Goal: Task Accomplishment & Management: Use online tool/utility

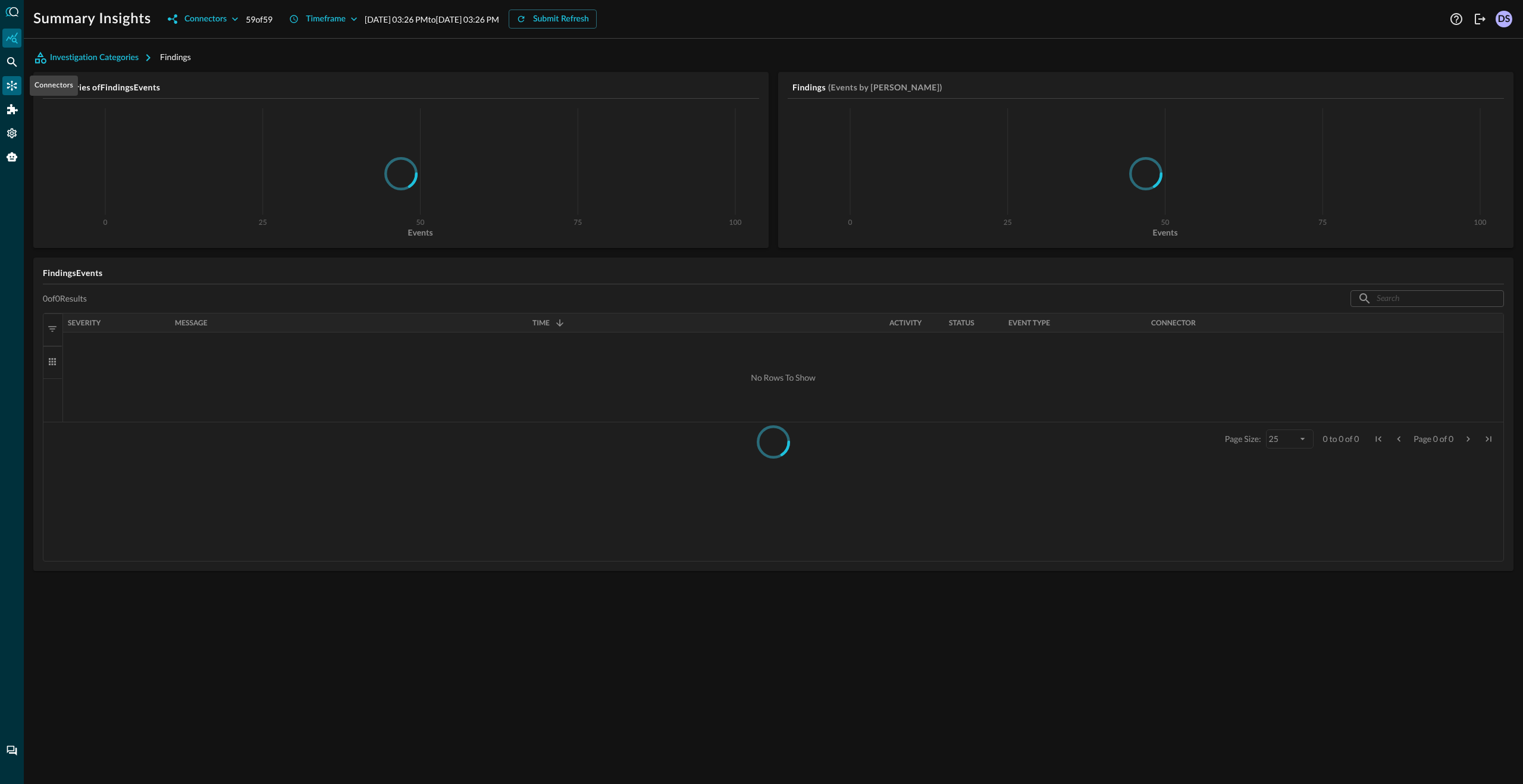
click at [15, 90] on icon "Connectors" at bounding box center [12, 85] width 12 height 12
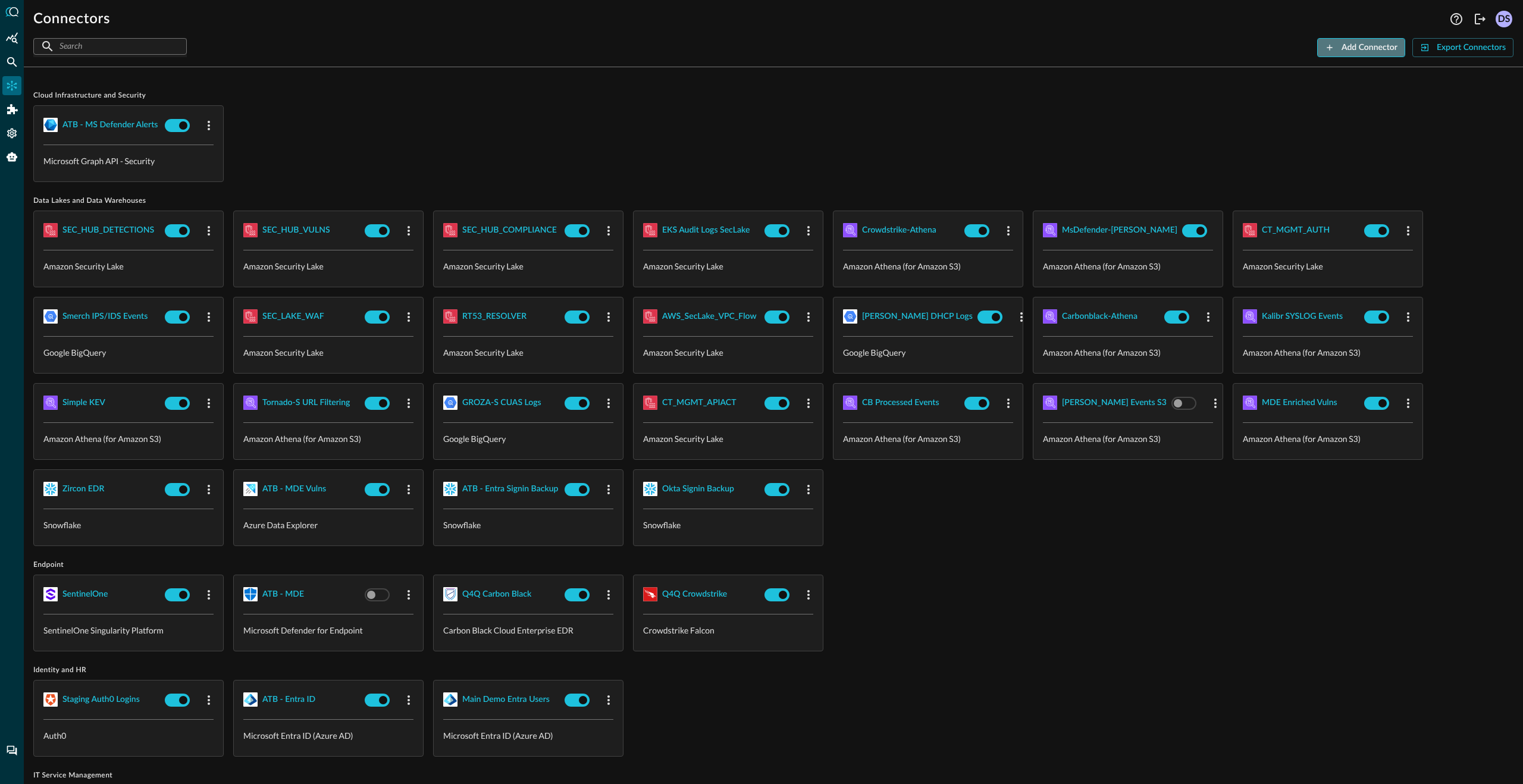
click at [1374, 47] on div "Add Connector" at bounding box center [1369, 47] width 56 height 15
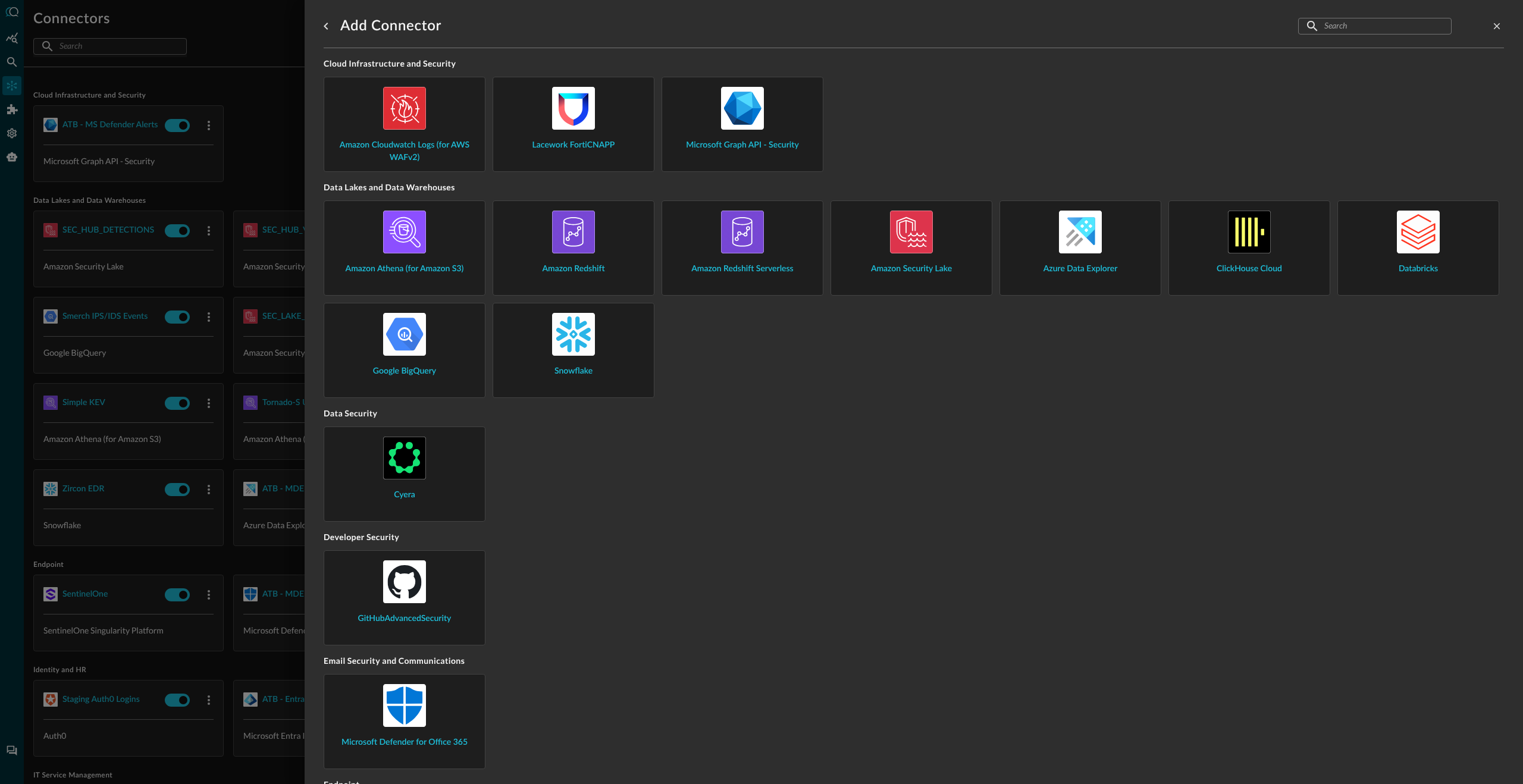
click at [1394, 25] on input "text" at bounding box center [1375, 26] width 100 height 22
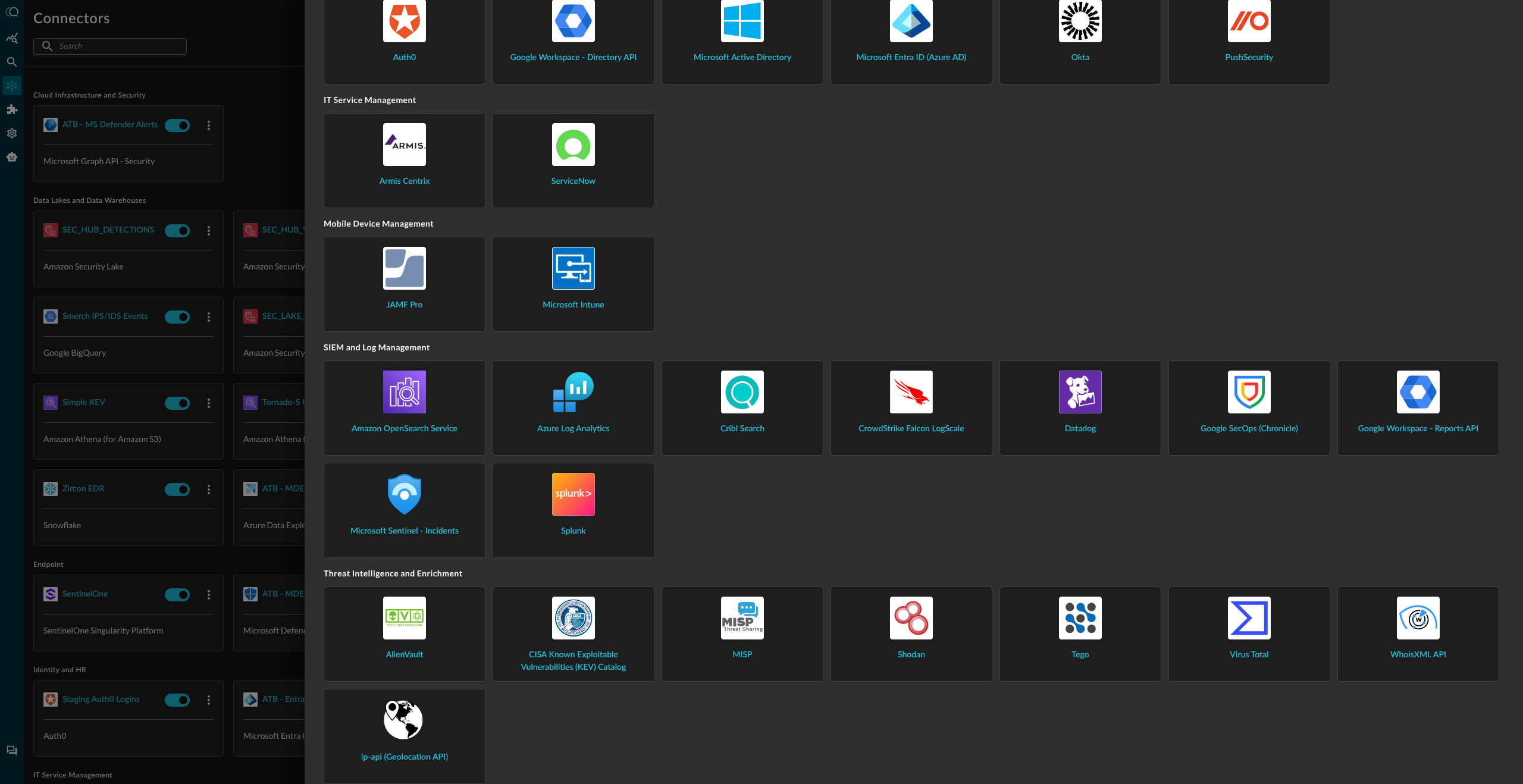
scroll to position [950, 0]
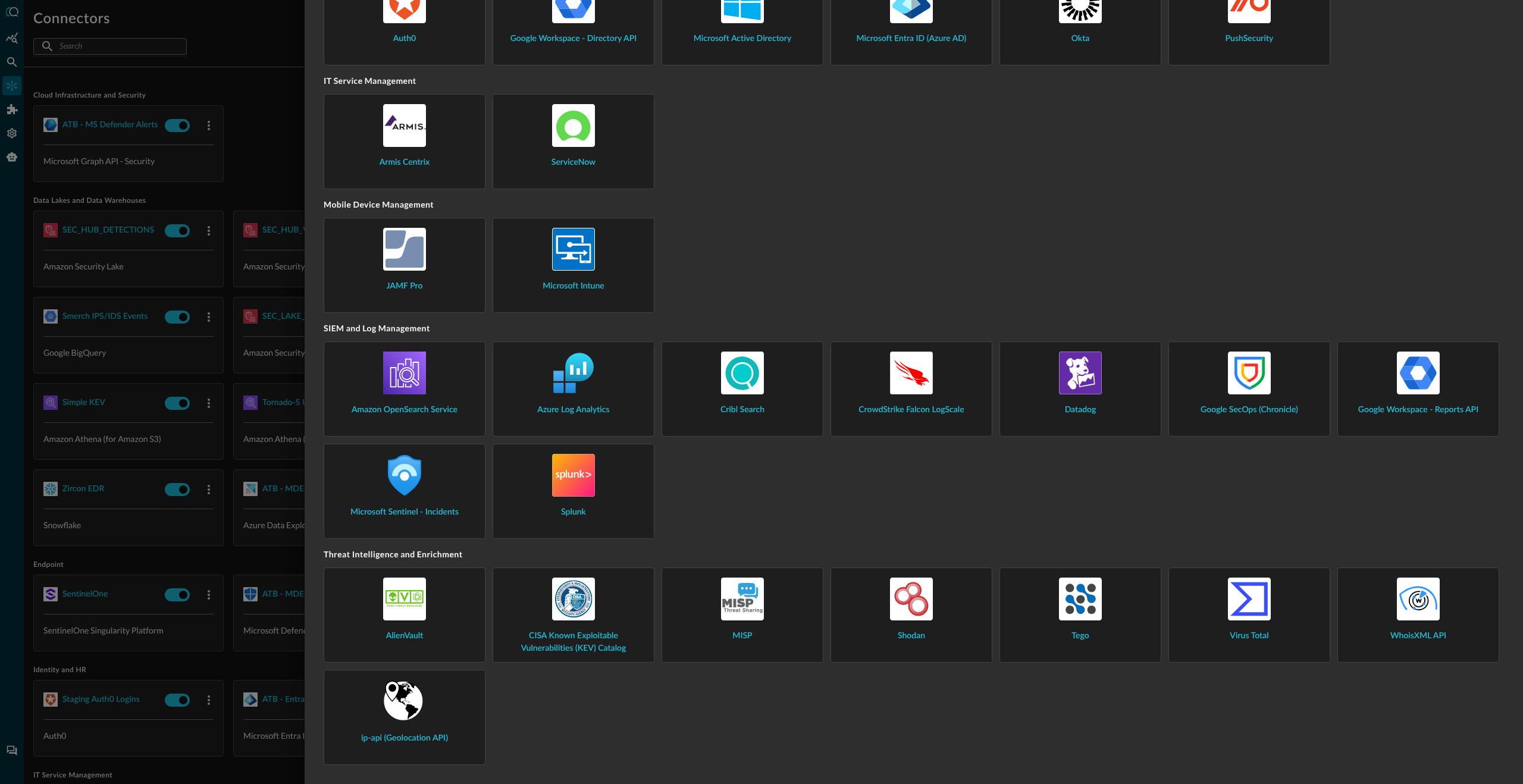
click at [746, 638] on span "MISP" at bounding box center [742, 636] width 20 height 12
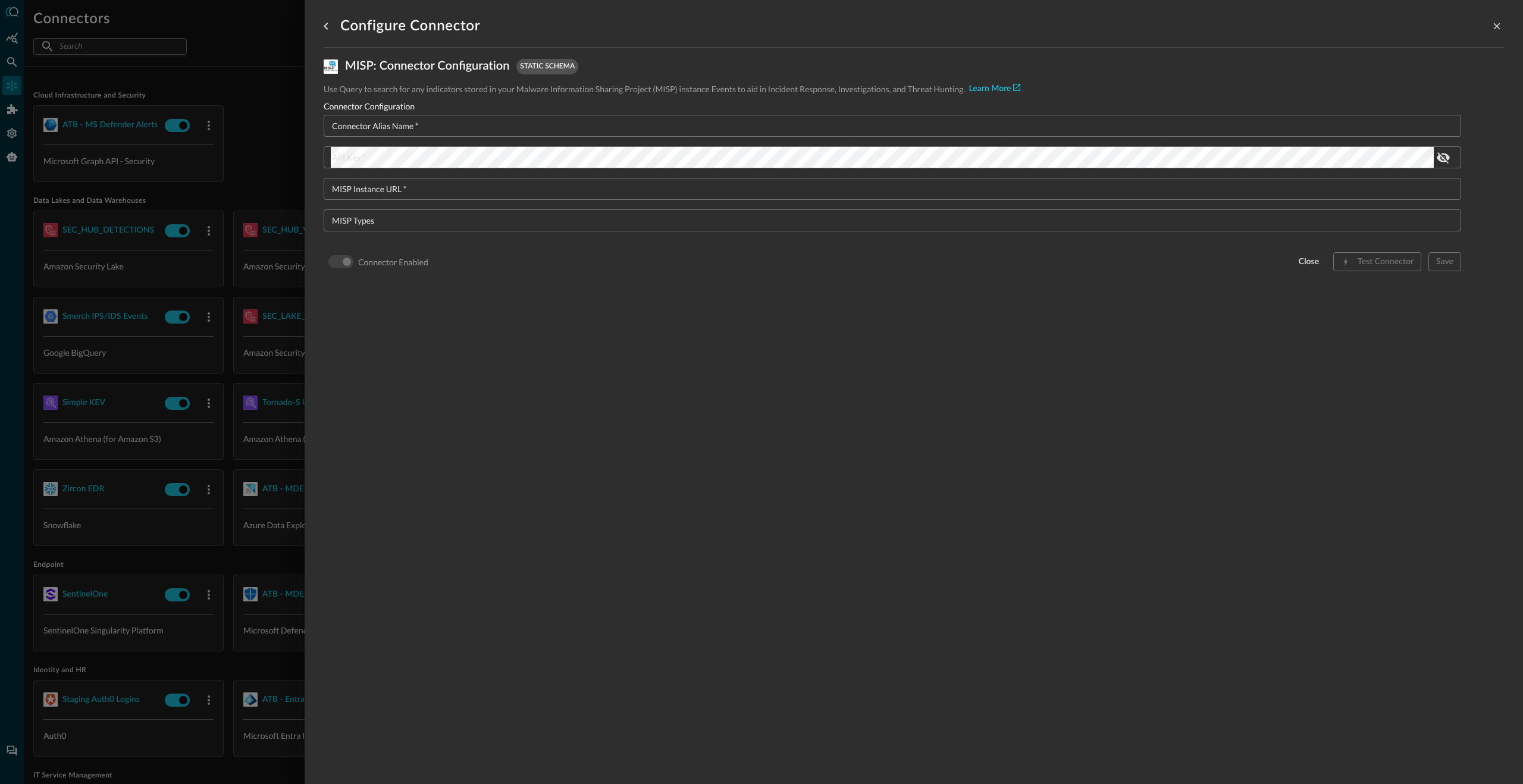
scroll to position [0, 0]
type input "alex@query.ai"
click at [743, 477] on div "Configure Connector MISP : Connector Configuration static schema Use Query to s…" at bounding box center [914, 385] width 1180 height 769
click at [1497, 28] on icon "close-drawer" at bounding box center [1496, 26] width 10 height 10
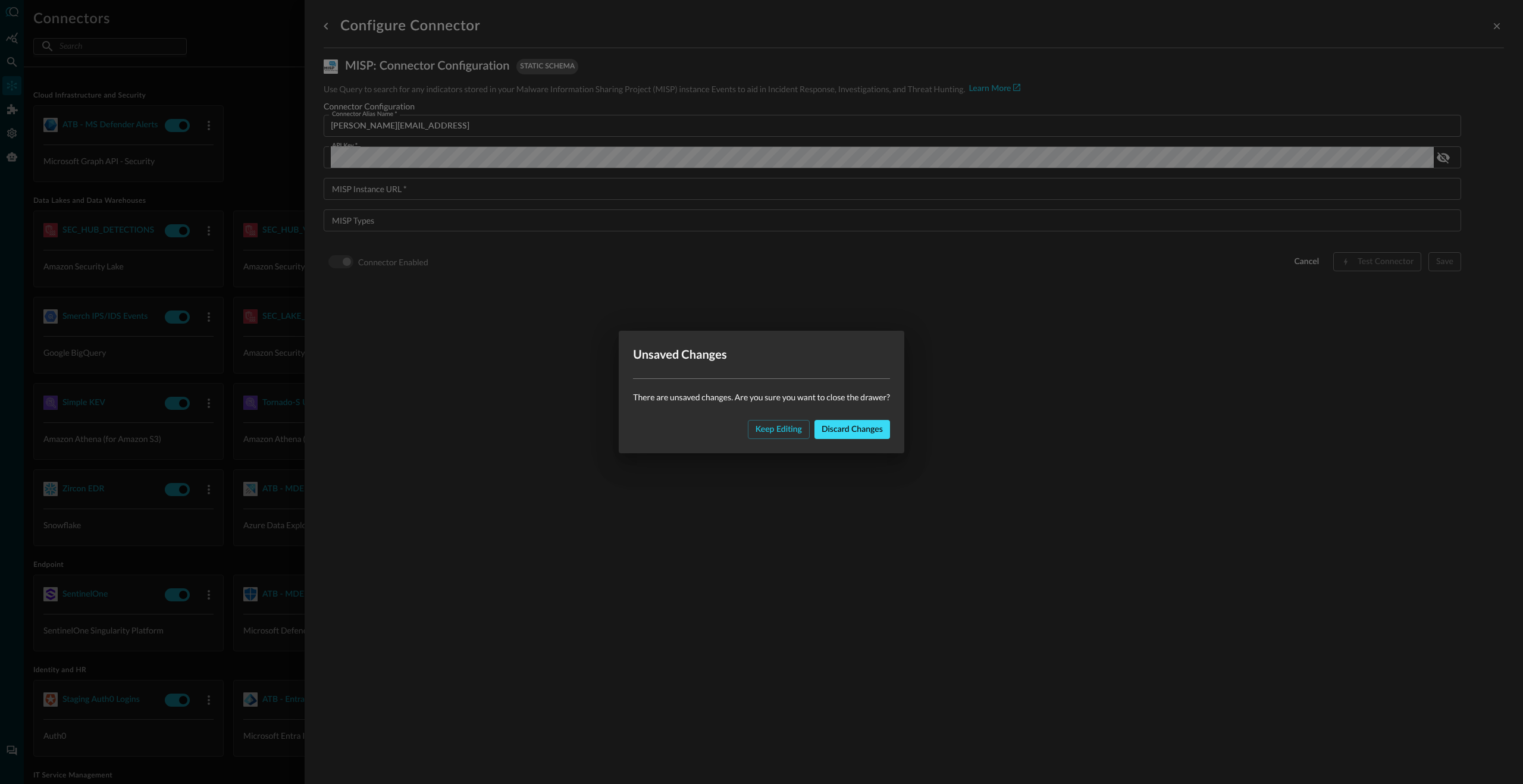
click at [870, 430] on div "Discard changes" at bounding box center [852, 429] width 61 height 15
